Goal: Register for event/course

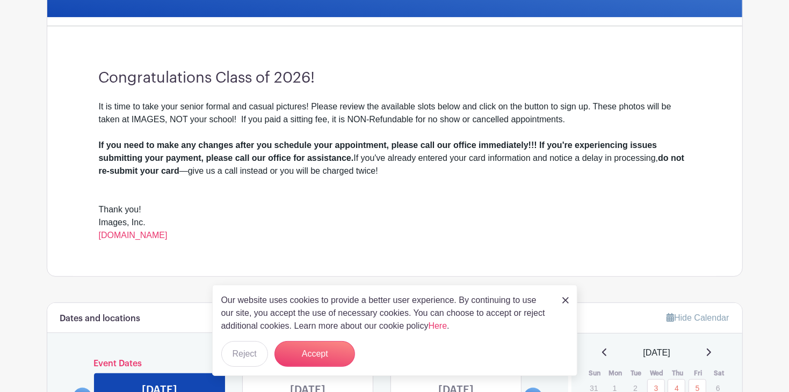
scroll to position [262, 0]
click at [305, 354] on button "Accept" at bounding box center [314, 354] width 81 height 26
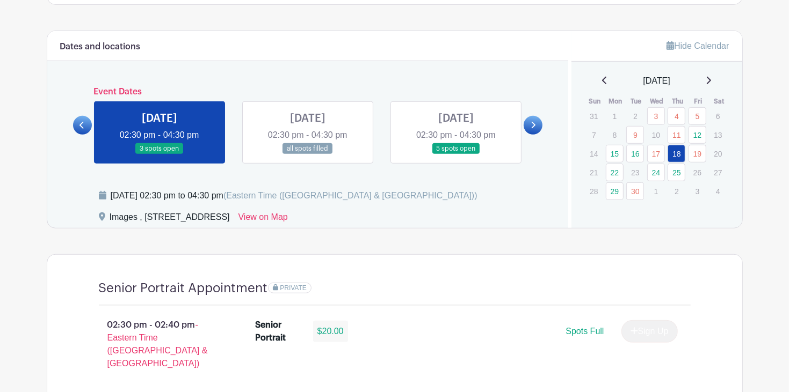
scroll to position [535, 0]
click at [676, 151] on link "18" at bounding box center [676, 153] width 18 height 18
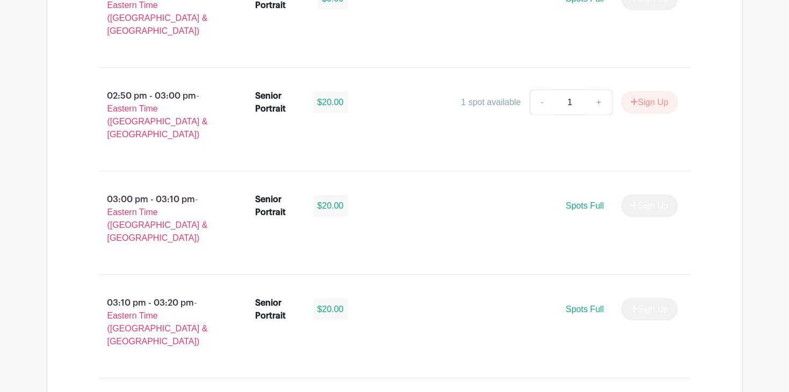
scroll to position [972, 0]
click at [637, 91] on button "Sign Up" at bounding box center [649, 102] width 56 height 23
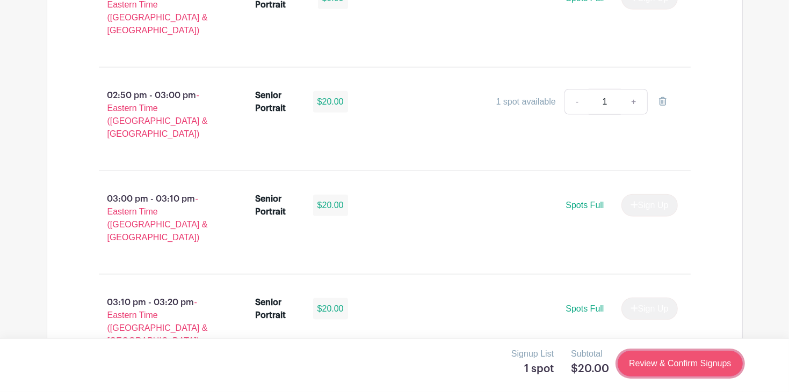
click at [651, 359] on link "Review & Confirm Signups" at bounding box center [679, 364] width 125 height 26
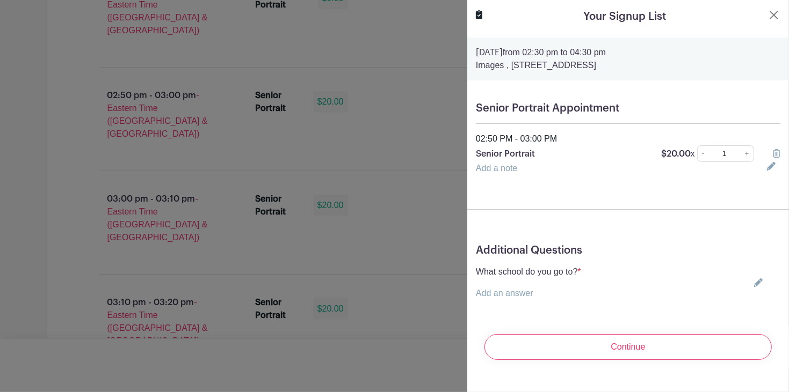
click at [494, 294] on link "Add an answer" at bounding box center [504, 293] width 57 height 9
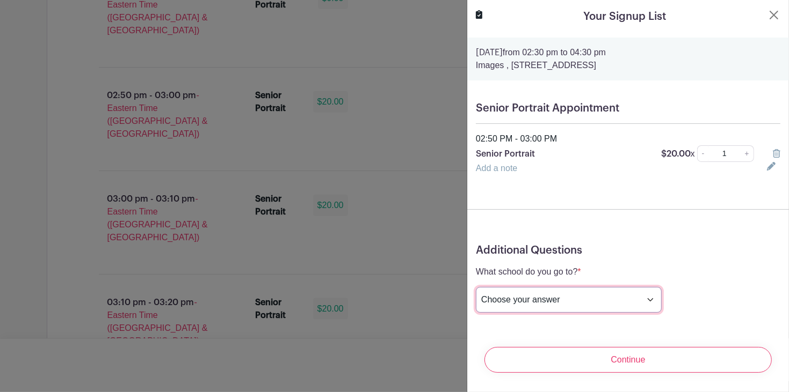
click at [498, 296] on select "Choose your answer [GEOGRAPHIC_DATA] High [PERSON_NAME] High [PERSON_NAME] High…" at bounding box center [569, 300] width 186 height 26
select select "3944"
click at [476, 288] on select "Choose your answer [GEOGRAPHIC_DATA] High [PERSON_NAME] High [PERSON_NAME] High…" at bounding box center [569, 300] width 186 height 26
click at [638, 244] on h5 "Additional Questions" at bounding box center [628, 250] width 304 height 13
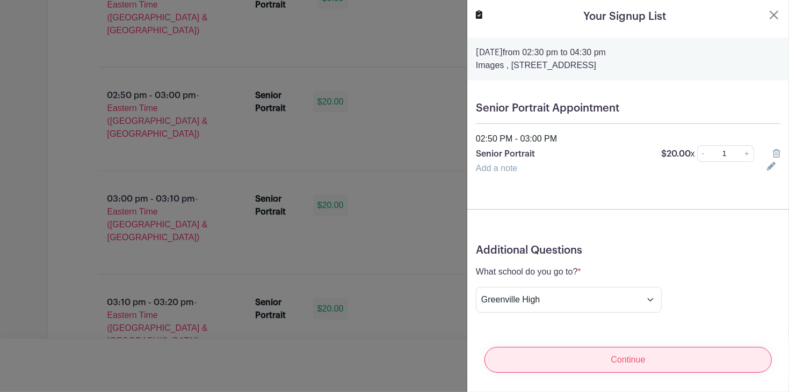
click at [555, 362] on input "Continue" at bounding box center [627, 360] width 287 height 26
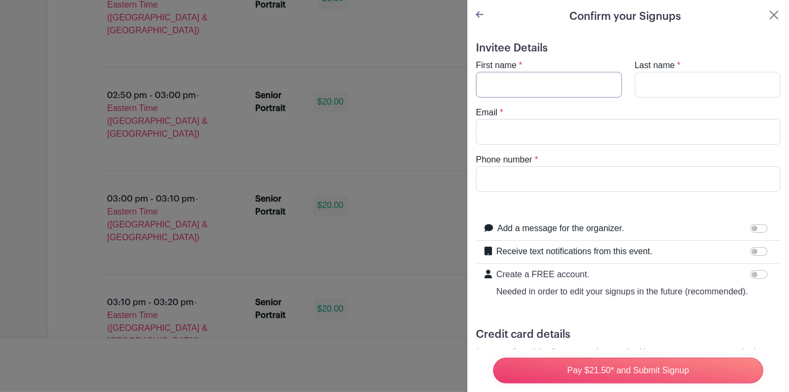
click at [515, 86] on input "First name" at bounding box center [549, 85] width 146 height 26
type input "[PERSON_NAME]"
click at [661, 83] on input "Last name" at bounding box center [708, 85] width 146 height 26
type input "[PERSON_NAME]"
click at [562, 135] on input "Email" at bounding box center [628, 132] width 304 height 26
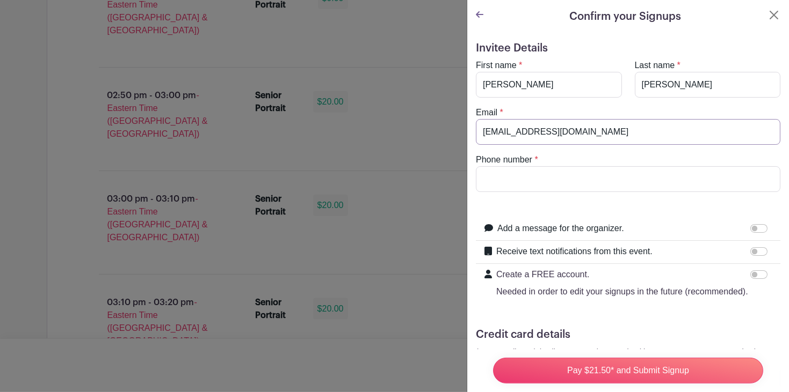
type input "[EMAIL_ADDRESS][DOMAIN_NAME]"
click at [531, 180] on input "Phone number" at bounding box center [628, 179] width 304 height 26
type input "(864) 395 - 2072"
click at [569, 249] on label "Receive text notifications from this event." at bounding box center [574, 251] width 156 height 13
click at [750, 249] on input "Receive text notifications from this event." at bounding box center [758, 251] width 17 height 9
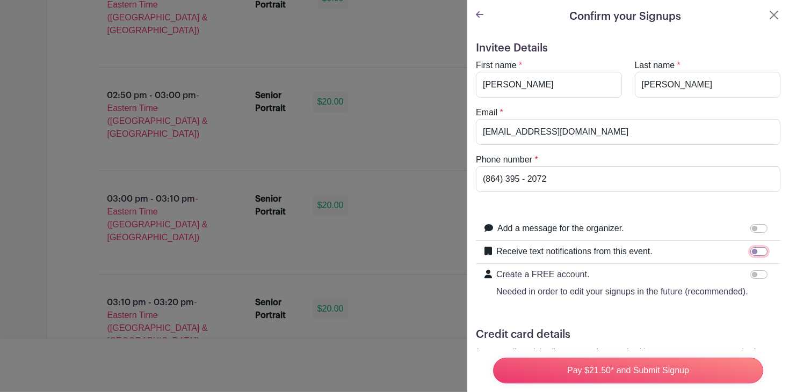
checkbox input "true"
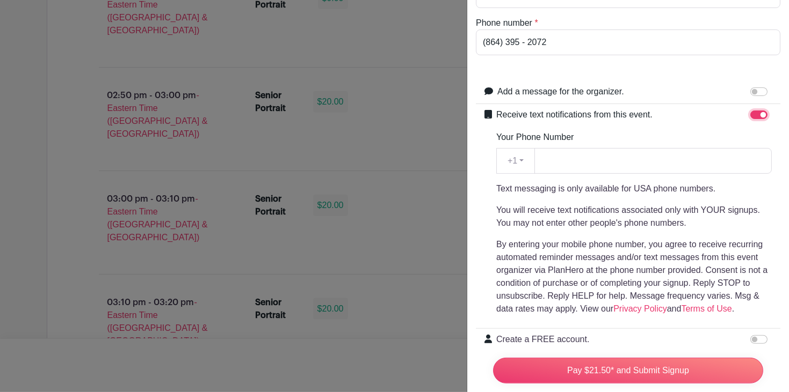
scroll to position [139, 0]
click at [562, 164] on input "Your Phone Number" at bounding box center [652, 160] width 237 height 26
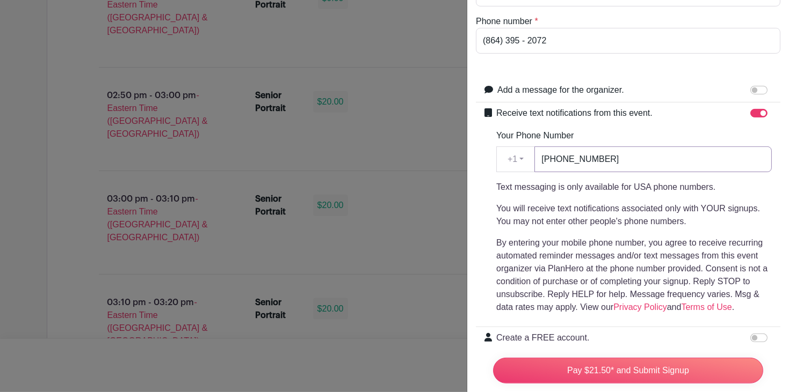
scroll to position [268, 0]
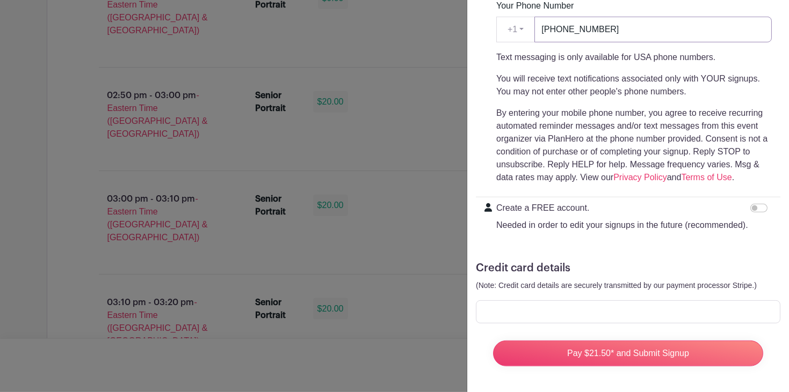
type input "[PHONE_NUMBER]"
